Goal: Navigation & Orientation: Find specific page/section

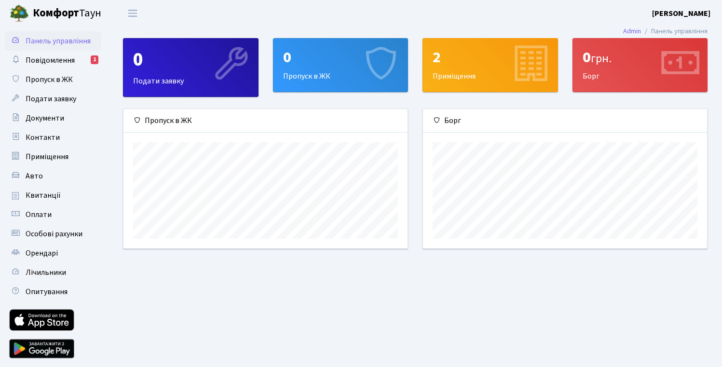
scroll to position [139, 284]
click at [48, 57] on span "Повідомлення" at bounding box center [50, 60] width 49 height 11
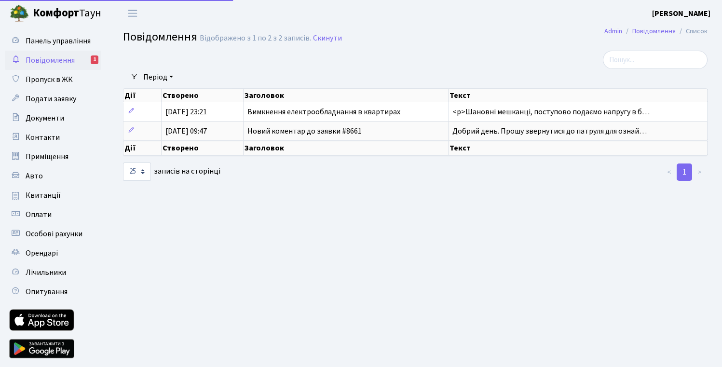
select select "25"
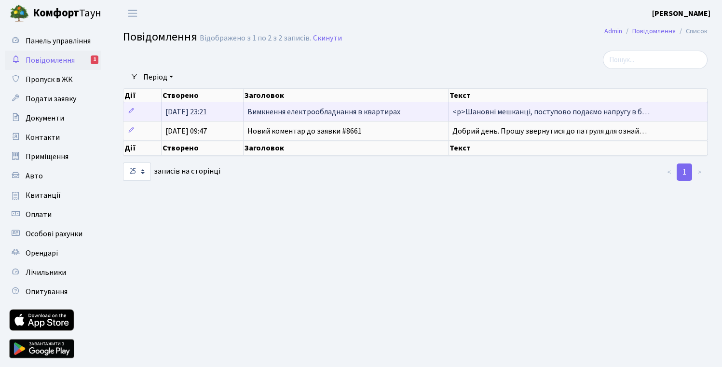
click at [269, 111] on span "Вимкнення електрообладнання в квартирах" at bounding box center [323, 112] width 153 height 11
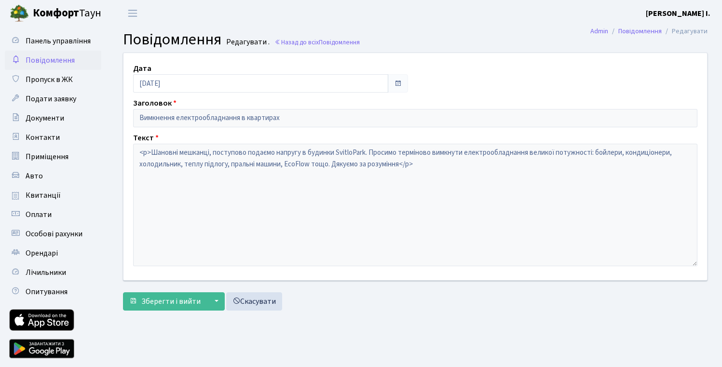
click at [59, 66] on span "Повідомлення" at bounding box center [50, 60] width 49 height 11
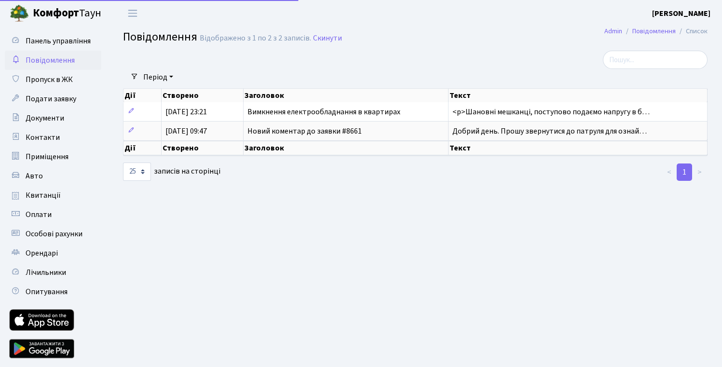
select select "25"
click at [63, 77] on span "Пропуск в ЖК" at bounding box center [49, 79] width 47 height 11
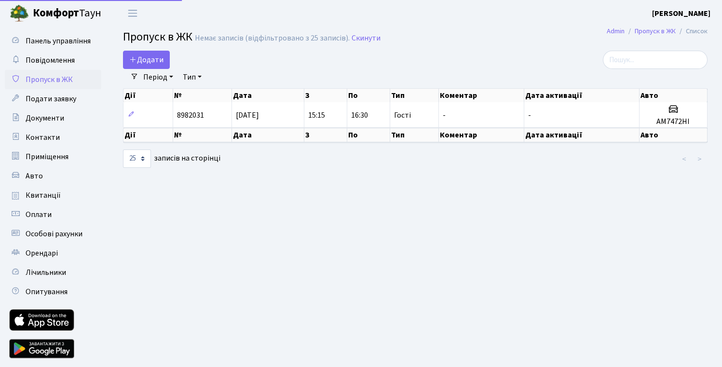
select select "25"
click at [36, 40] on span "Панель управління" at bounding box center [58, 41] width 65 height 11
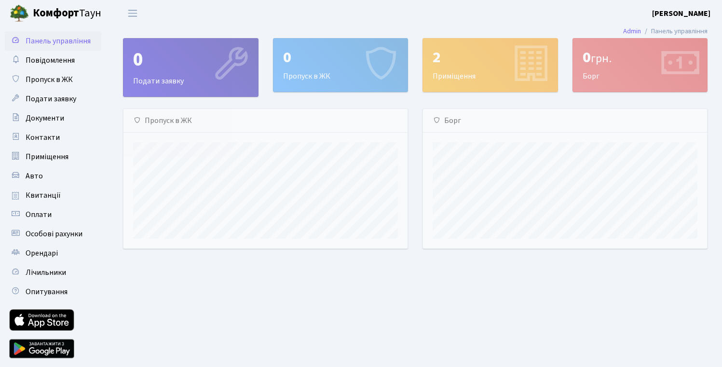
scroll to position [139, 284]
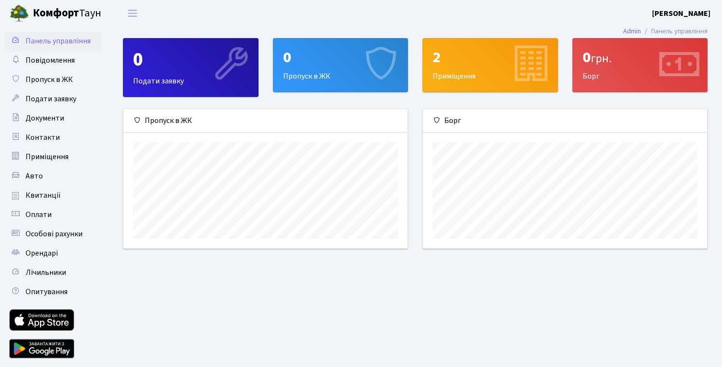
click at [599, 78] on div "0 грн. [GEOGRAPHIC_DATA]" at bounding box center [640, 65] width 135 height 53
click at [486, 72] on div "2 Приміщення" at bounding box center [490, 65] width 135 height 53
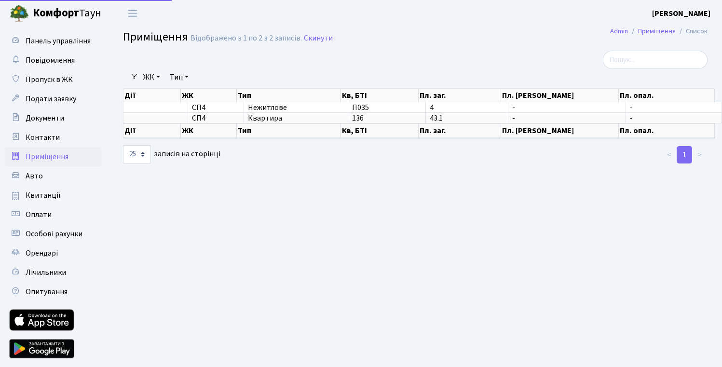
select select "25"
click at [41, 157] on span "Приміщення" at bounding box center [47, 156] width 43 height 11
select select "25"
click at [38, 137] on span "Контакти" at bounding box center [43, 137] width 34 height 11
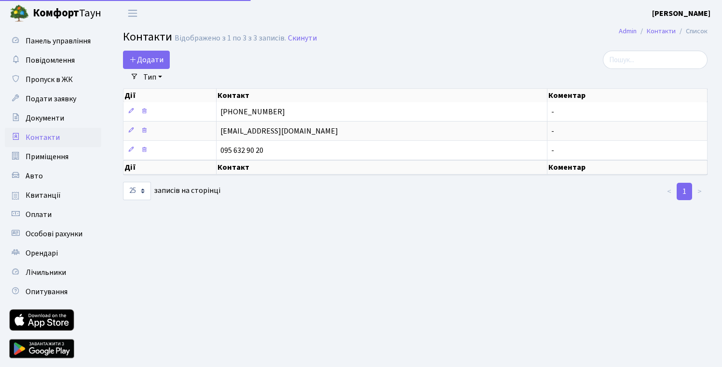
select select "25"
